Goal: Task Accomplishment & Management: Use online tool/utility

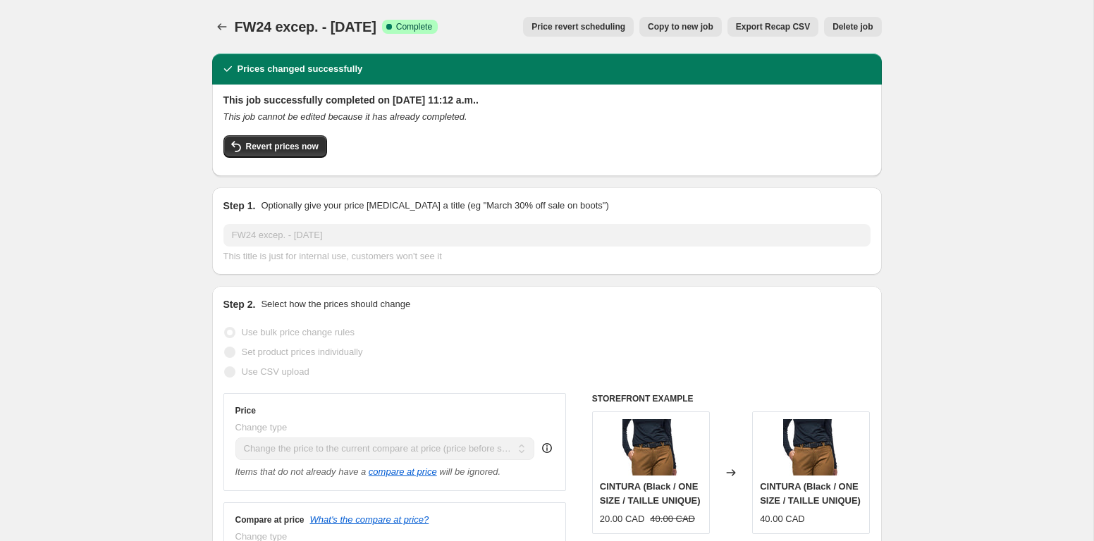
select select "ecap"
select select "no_change"
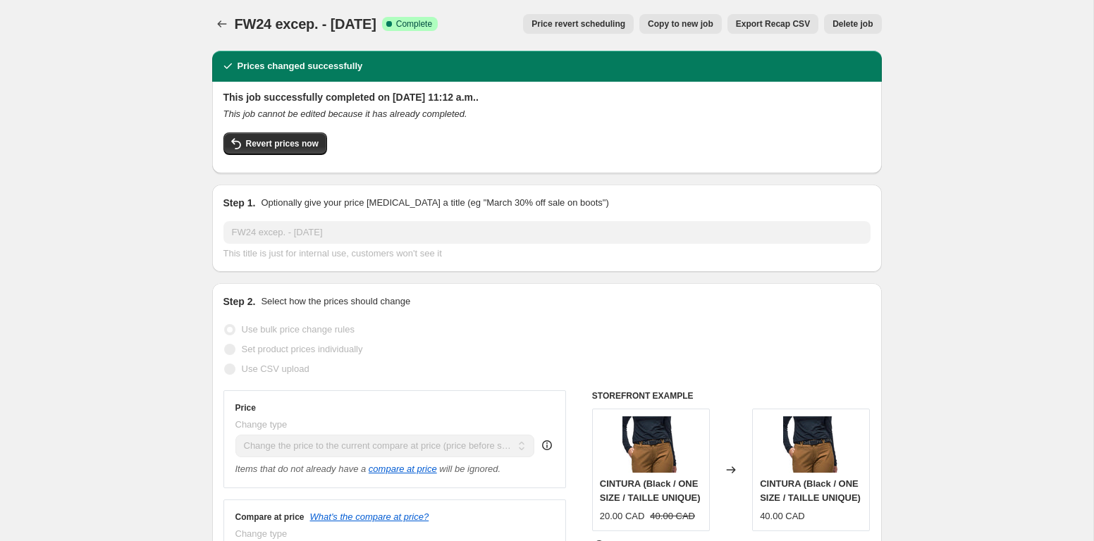
click at [214, 22] on button "Price change jobs" at bounding box center [222, 24] width 20 height 20
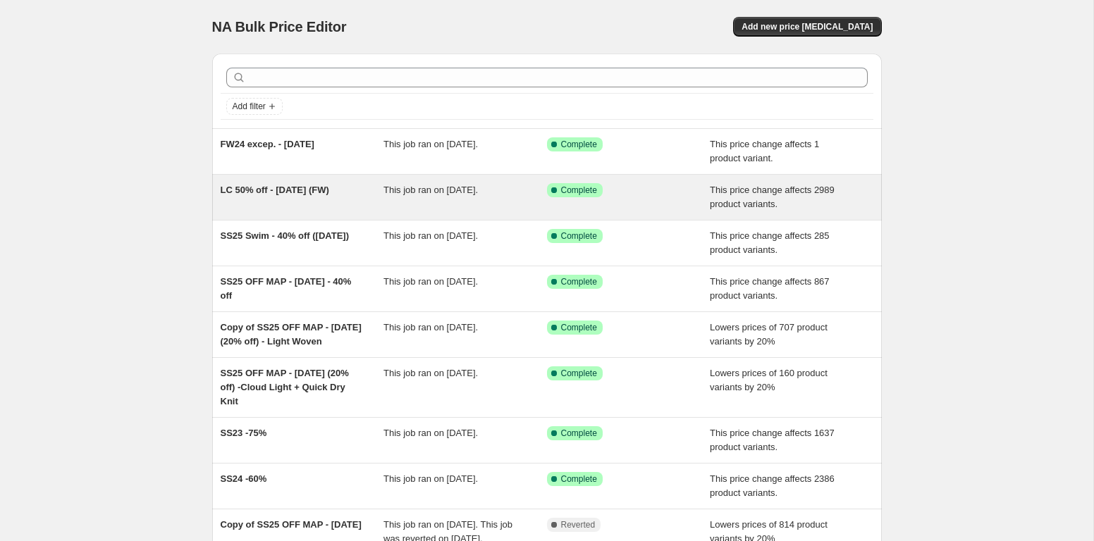
scroll to position [4, 0]
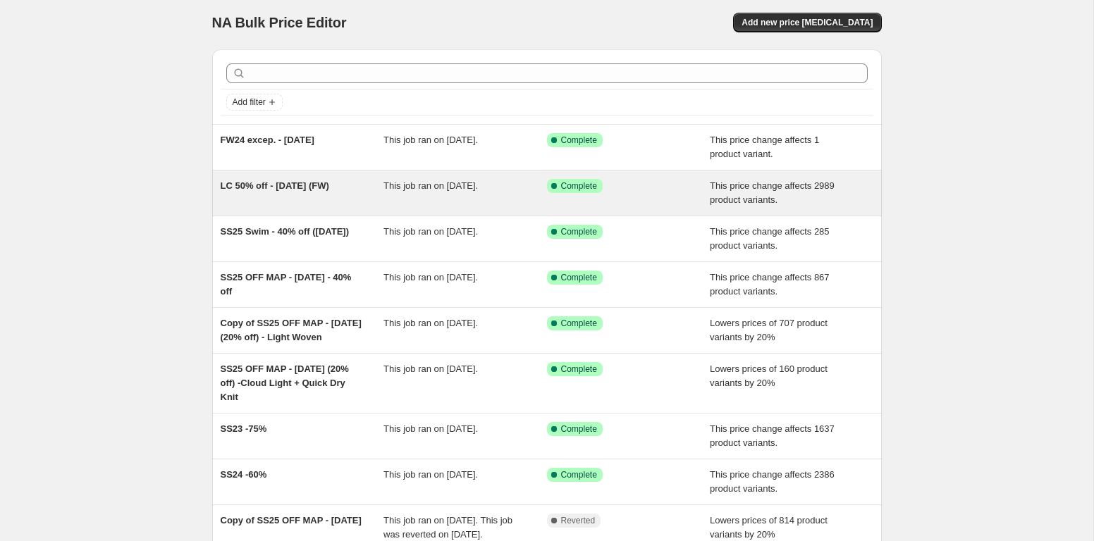
click at [258, 197] on div "LC 50% off - [DATE] (FW)" at bounding box center [303, 193] width 164 height 28
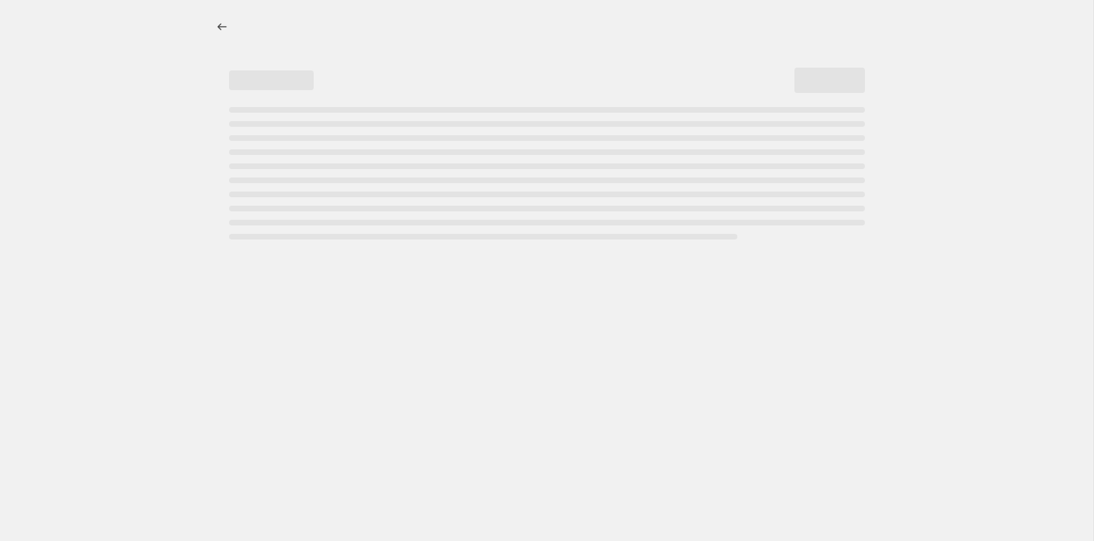
select select "pcap"
select select "no_change"
select select "collection"
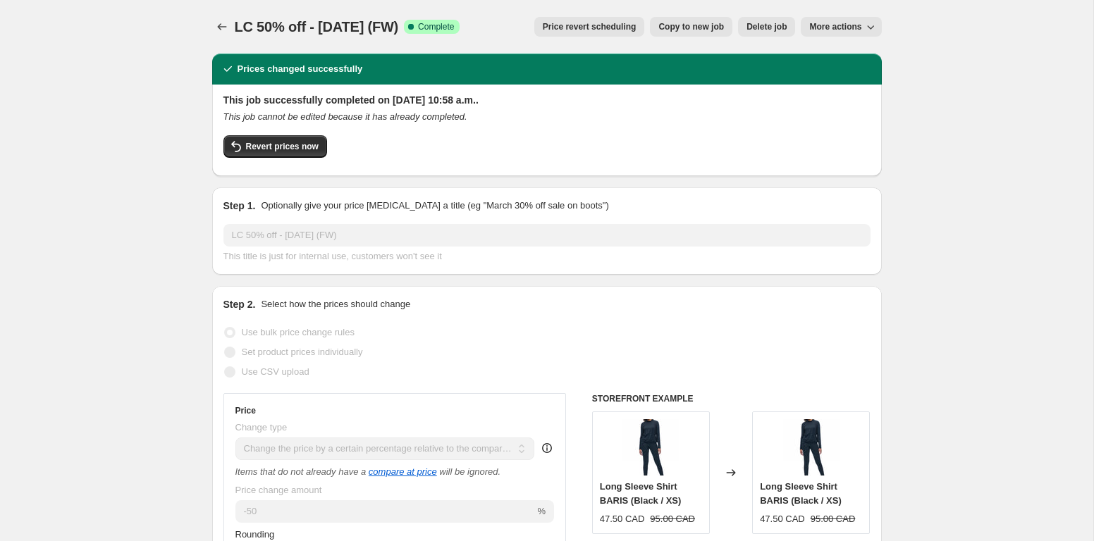
click at [663, 29] on span "Copy to new job" at bounding box center [691, 26] width 66 height 11
select select "pcap"
select select "no_change"
select select "collection"
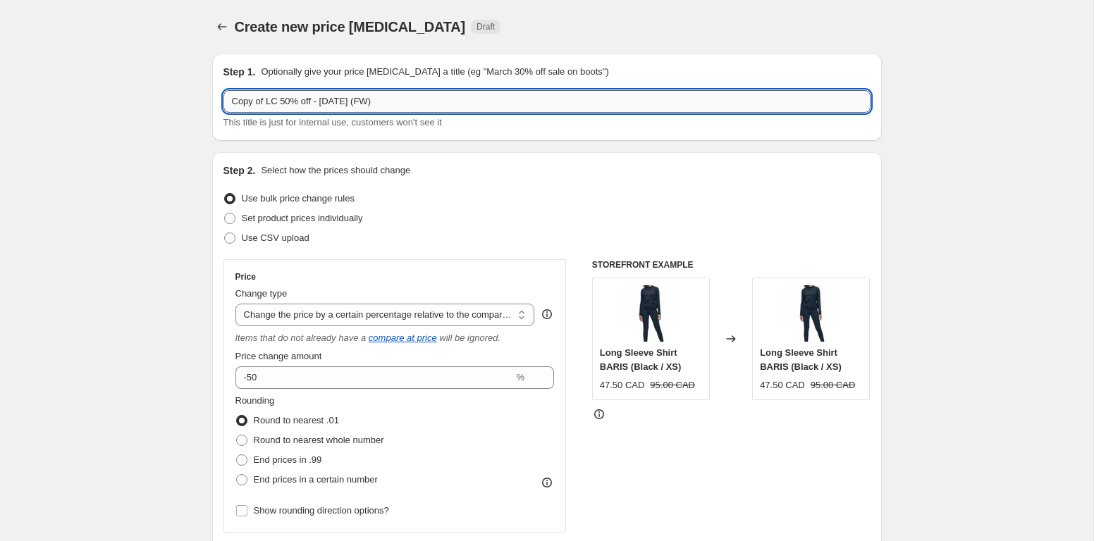
click at [266, 96] on input "Copy of LC 50% off - [DATE] (FW)" at bounding box center [546, 101] width 647 height 23
click at [265, 99] on input "Copy of LC 50% off - [DATE] (FW)" at bounding box center [546, 101] width 647 height 23
drag, startPoint x: 267, startPoint y: 99, endPoint x: 209, endPoint y: 101, distance: 57.8
click at [223, 101] on input "Copy of LC 50% off - [DATE] (FW)" at bounding box center [546, 101] width 647 height 23
click at [367, 102] on input "LC 50% off - [DATE] (FW)" at bounding box center [546, 101] width 647 height 23
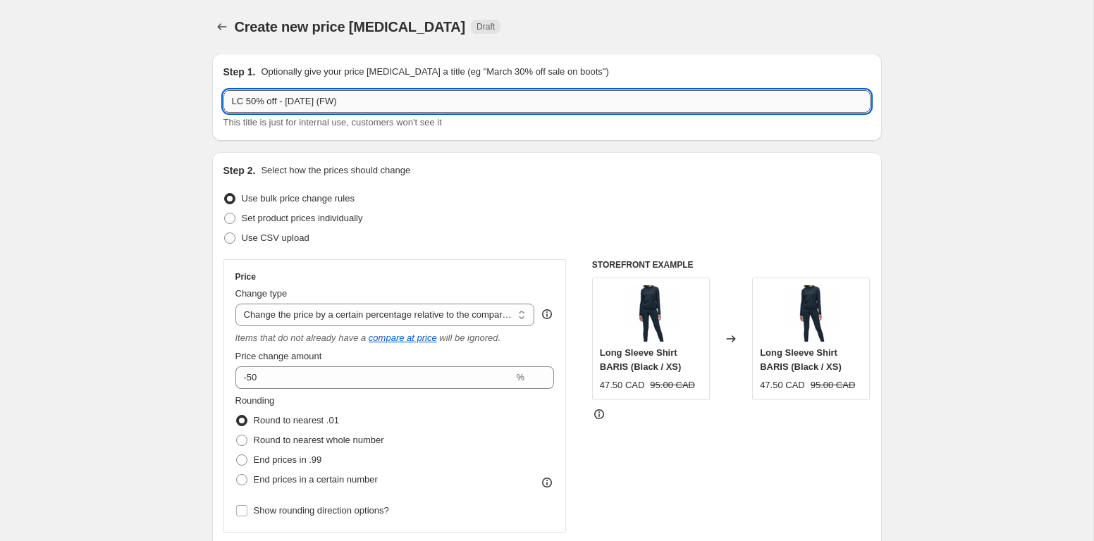
click at [364, 104] on input "LC 50% off - [DATE] (FW)" at bounding box center [546, 101] width 647 height 23
click at [360, 105] on input "LC 50% off - [DATE] (FW)" at bounding box center [546, 101] width 647 height 23
type input "LC 50% off - [DATE] (SS23 - SS24)"
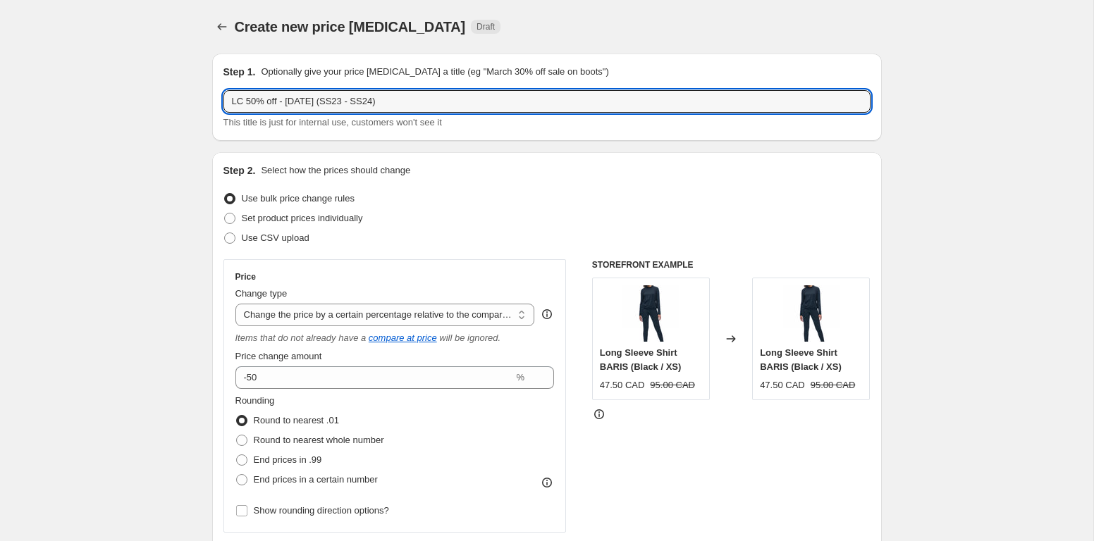
click at [533, 216] on div "Set product prices individually" at bounding box center [546, 219] width 647 height 20
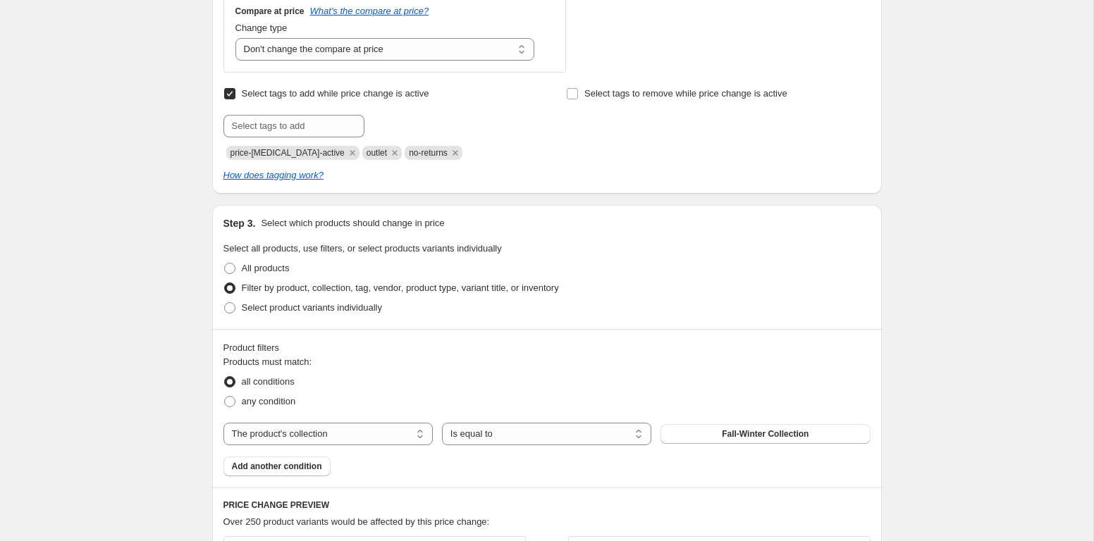
scroll to position [555, 0]
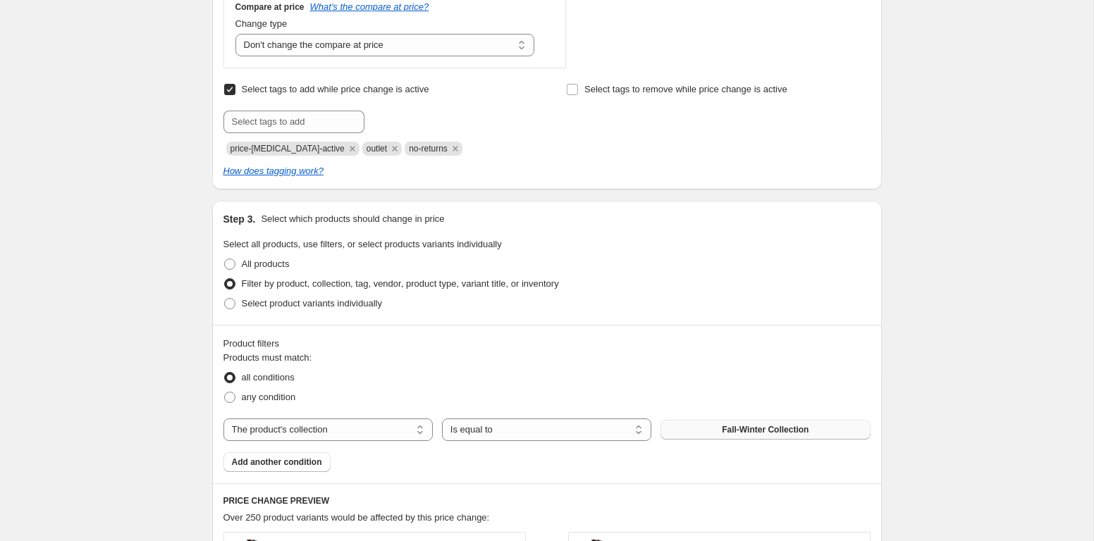
click at [739, 432] on span "Fall-Winter Collection" at bounding box center [765, 429] width 87 height 11
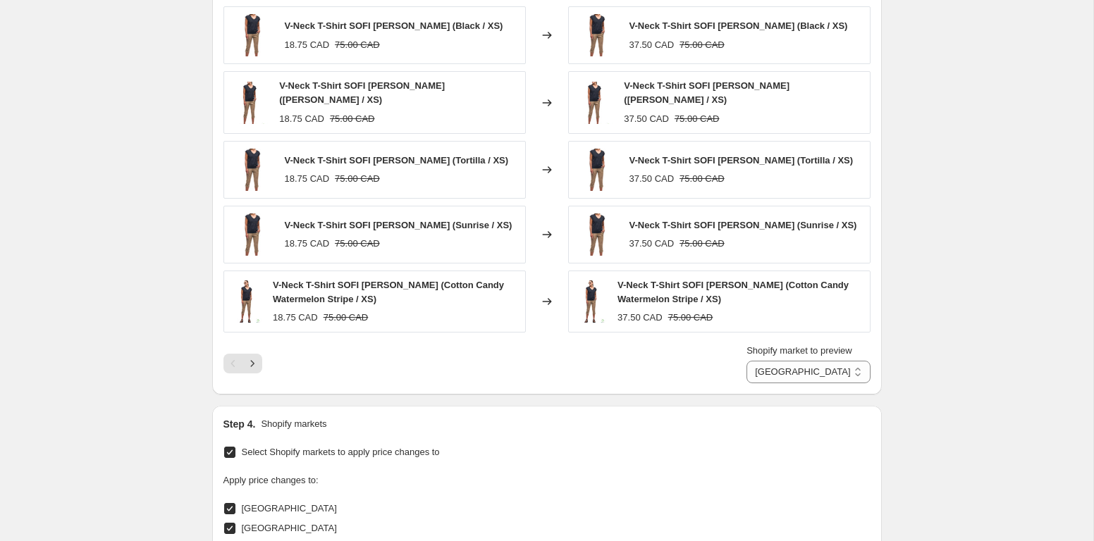
scroll to position [1348, 0]
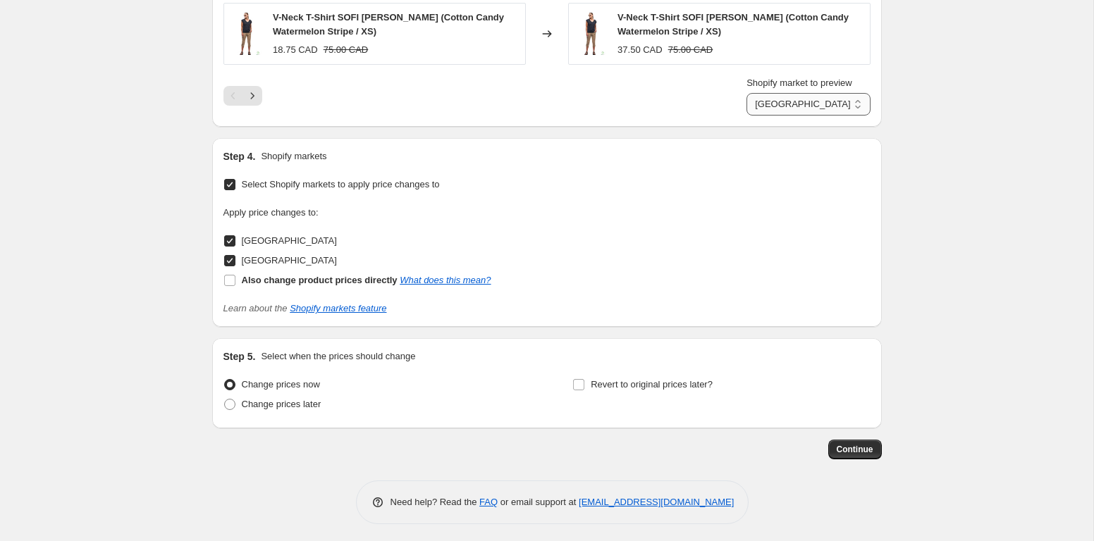
click option "[GEOGRAPHIC_DATA]" at bounding box center [0, 0] width 0 height 0
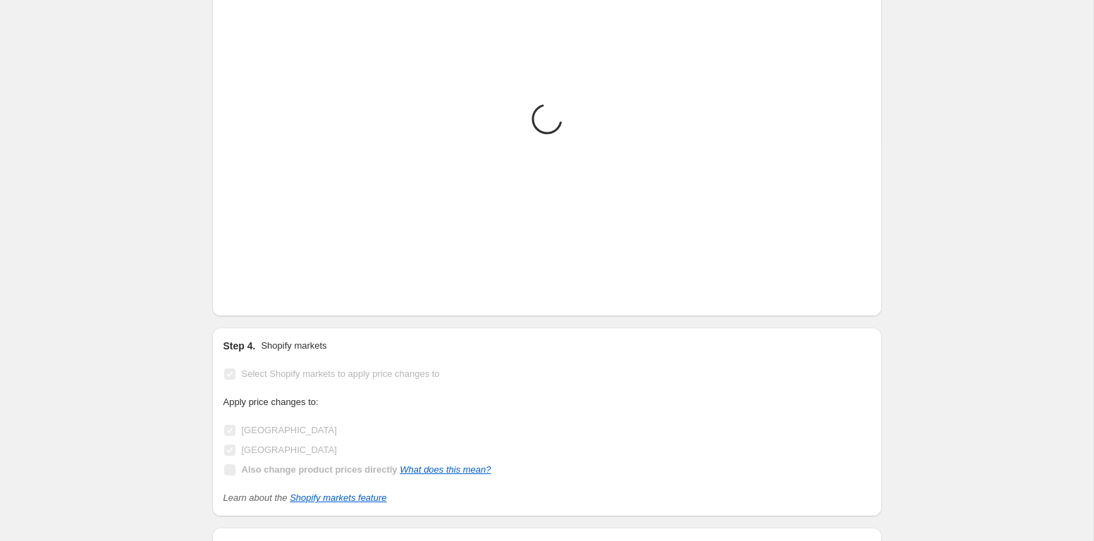
scroll to position [959, 0]
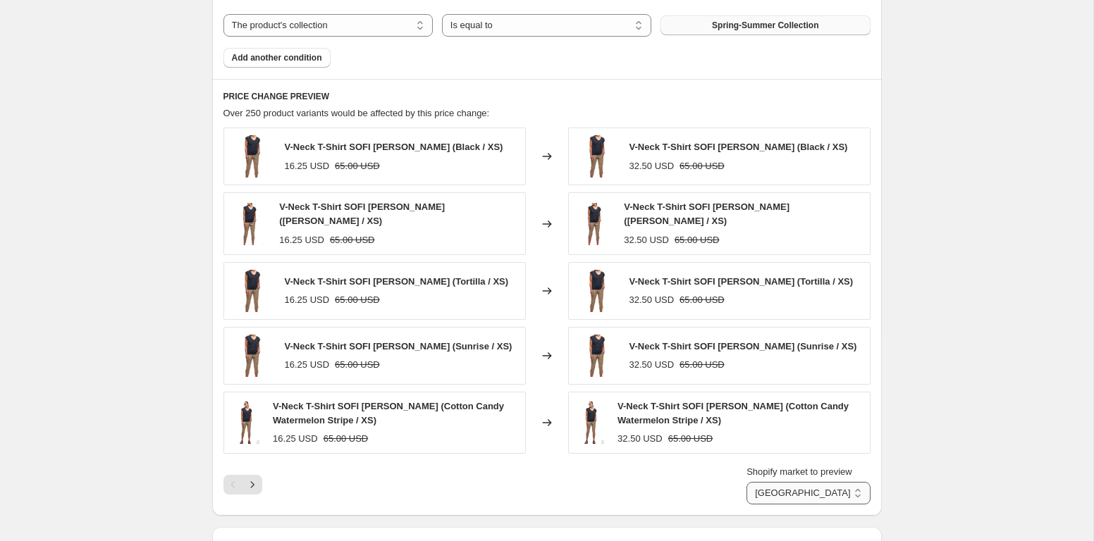
click at [746, 482] on select "[GEOGRAPHIC_DATA] [GEOGRAPHIC_DATA]" at bounding box center [807, 493] width 123 height 23
select select "36715921571"
click option "[GEOGRAPHIC_DATA]" at bounding box center [0, 0] width 0 height 0
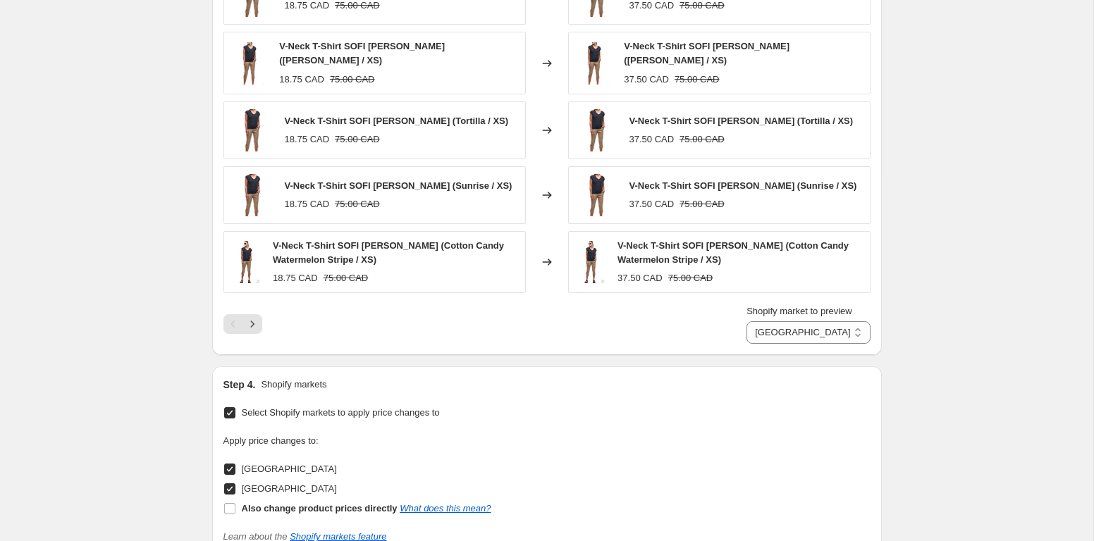
scroll to position [1348, 0]
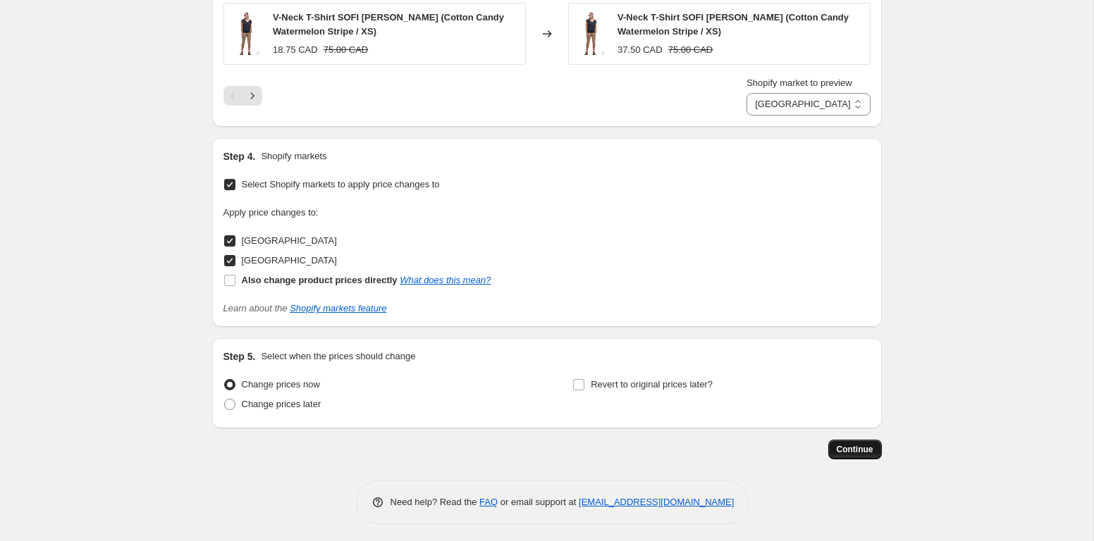
click at [839, 445] on span "Continue" at bounding box center [855, 449] width 37 height 11
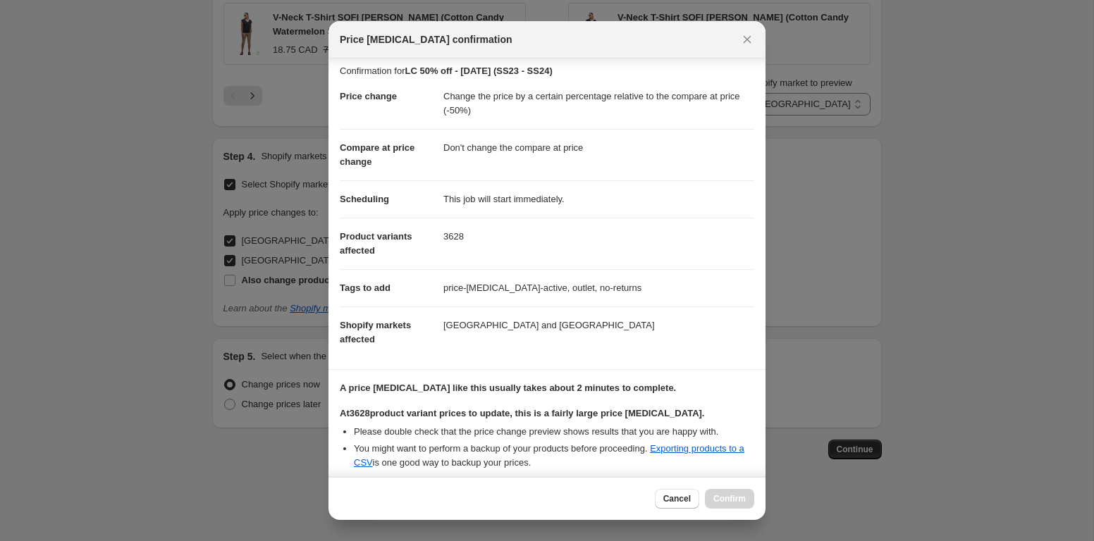
scroll to position [147, 0]
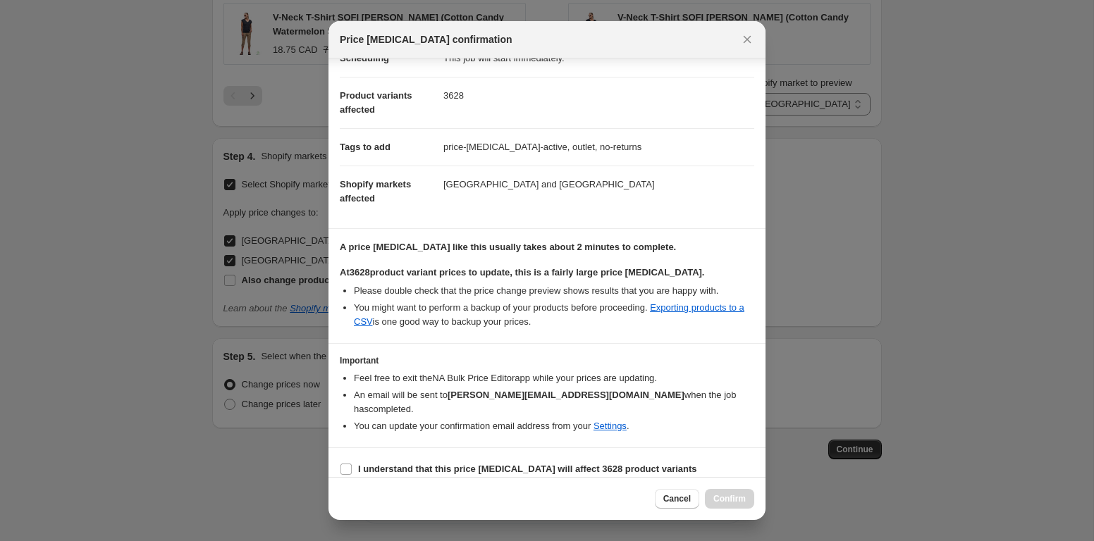
drag, startPoint x: 498, startPoint y: 455, endPoint x: 615, endPoint y: 478, distance: 119.3
click at [499, 464] on b "I understand that this price [MEDICAL_DATA] will affect 3628 product variants" at bounding box center [527, 469] width 339 height 11
click at [352, 464] on input "I understand that this price [MEDICAL_DATA] will affect 3628 product variants" at bounding box center [345, 469] width 11 height 11
checkbox input "true"
click at [718, 495] on span "Confirm" at bounding box center [729, 498] width 32 height 11
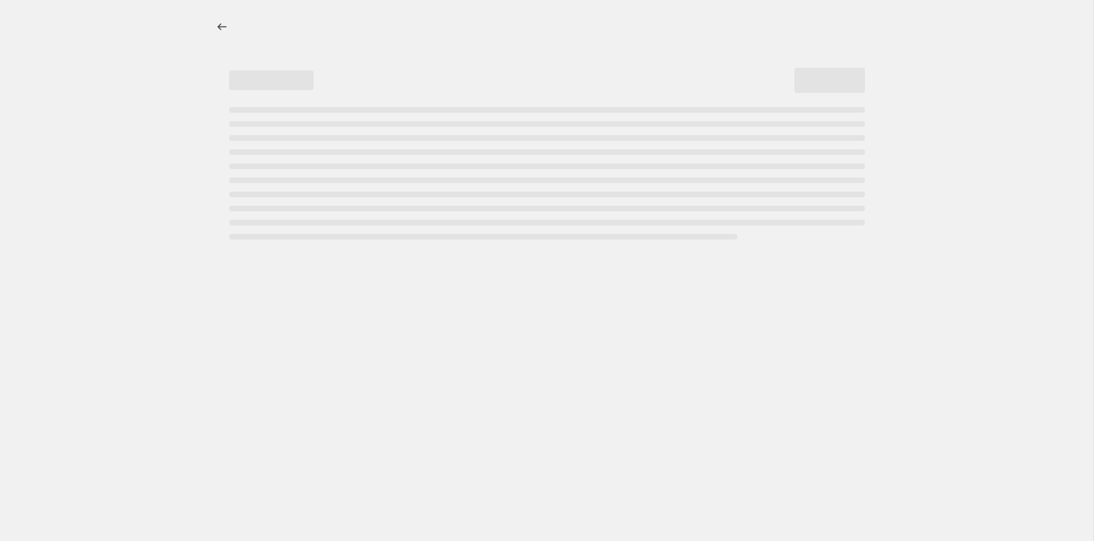
select select "pcap"
select select "no_change"
select select "collection"
